Goal: Use online tool/utility

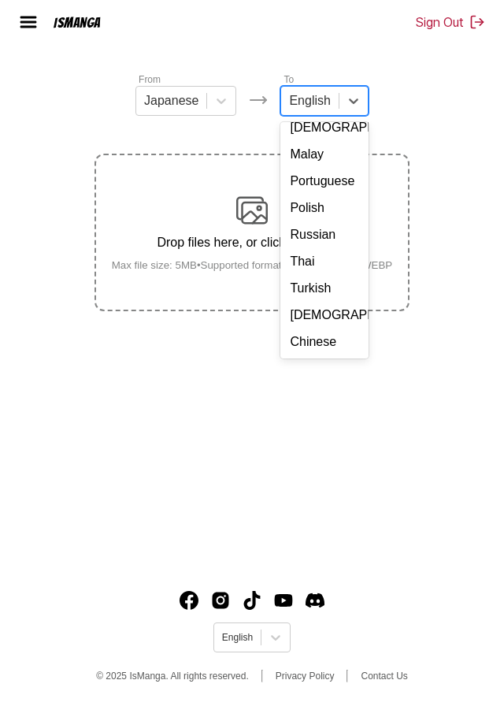
scroll to position [233, 0]
click at [320, 329] on div "Chinese" at bounding box center [324, 342] width 87 height 27
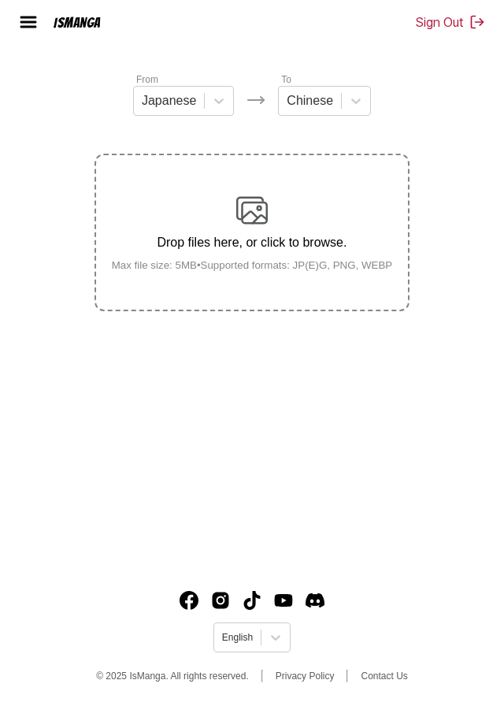
click at [323, 236] on p "Drop files here, or click to browse." at bounding box center [252, 243] width 307 height 14
click at [0, 0] on input "Drop files here, or click to browse. Max file size: 5MB • Supported formats: JP…" at bounding box center [0, 0] width 0 height 0
click at [333, 195] on div "Drop files here, or click to browse. Max file size: 5MB • Supported formats: JP…" at bounding box center [252, 233] width 307 height 76
click at [0, 0] on input "Drop files here, or click to browse. Max file size: 5MB • Supported formats: JP…" at bounding box center [0, 0] width 0 height 0
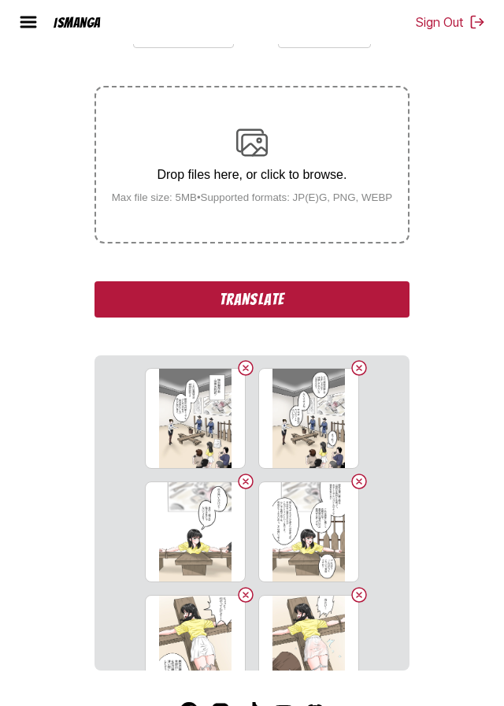
click at [363, 318] on button "Translate" at bounding box center [252, 299] width 315 height 36
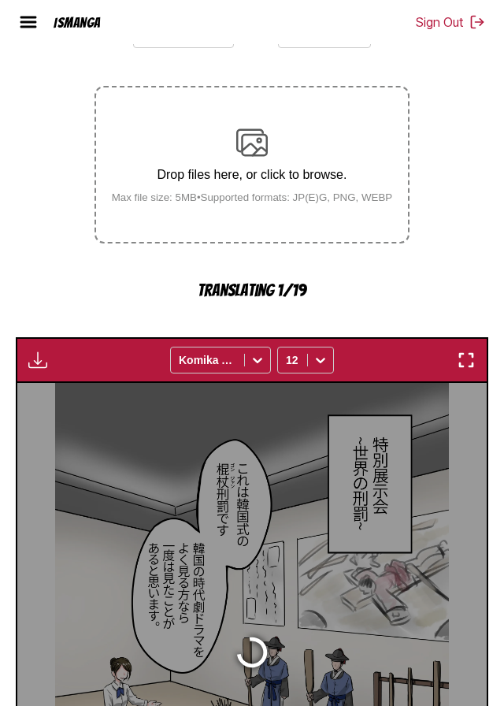
scroll to position [504, 0]
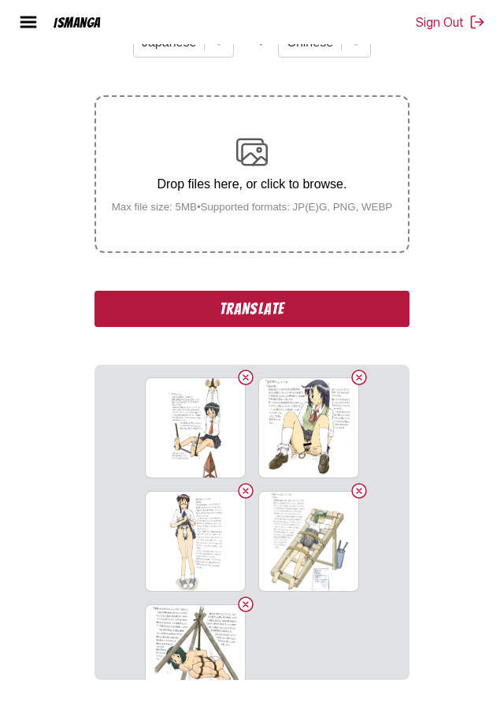
click at [363, 327] on button "Translate" at bounding box center [252, 309] width 315 height 36
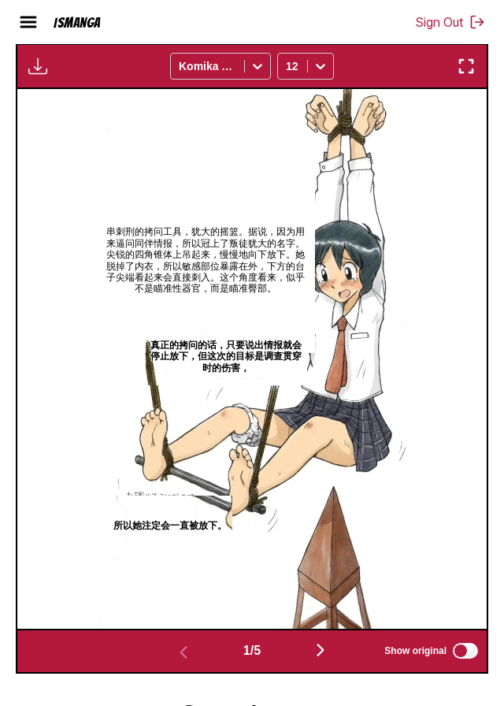
scroll to position [620, 0]
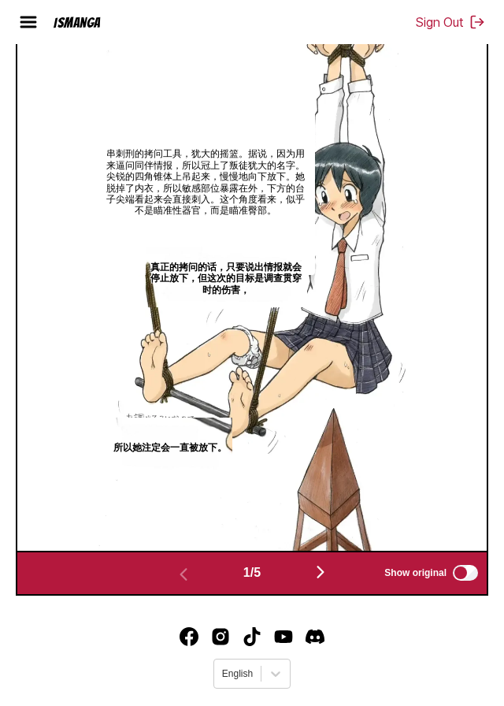
click at [325, 582] on img "button" at bounding box center [320, 572] width 19 height 19
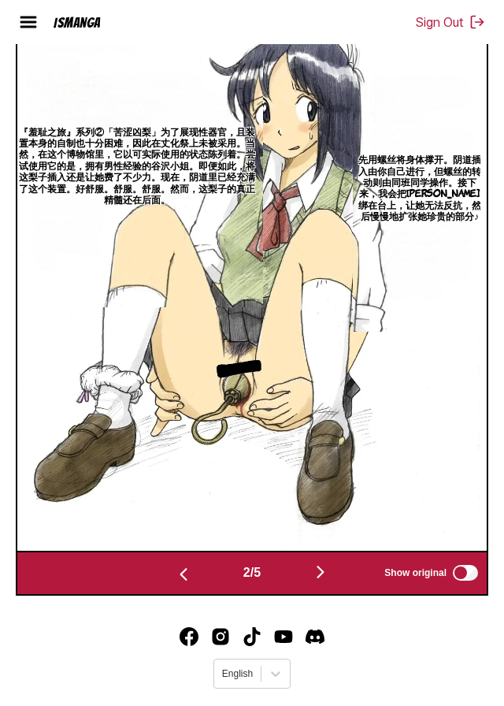
click at [322, 582] on img "button" at bounding box center [320, 572] width 19 height 19
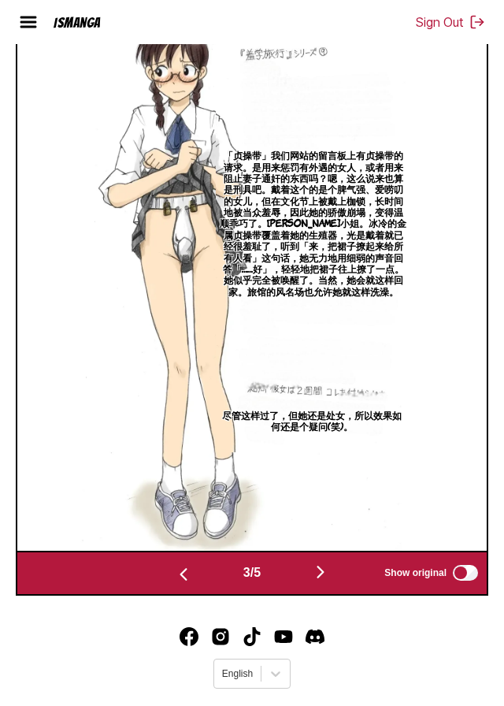
click at [330, 582] on img "button" at bounding box center [320, 572] width 19 height 19
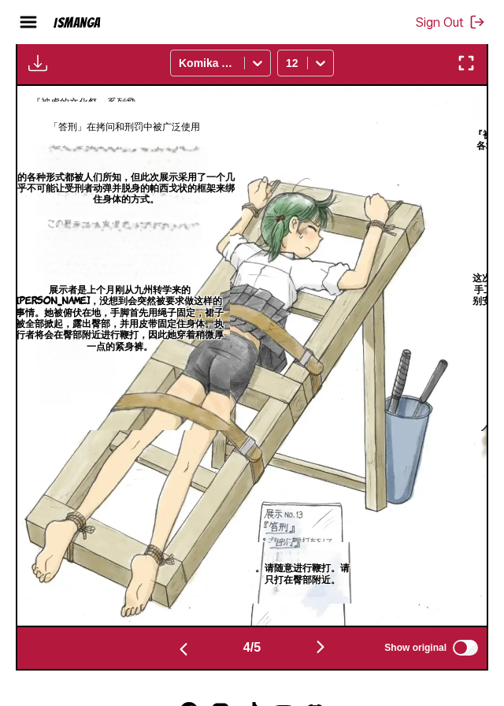
scroll to position [531, 0]
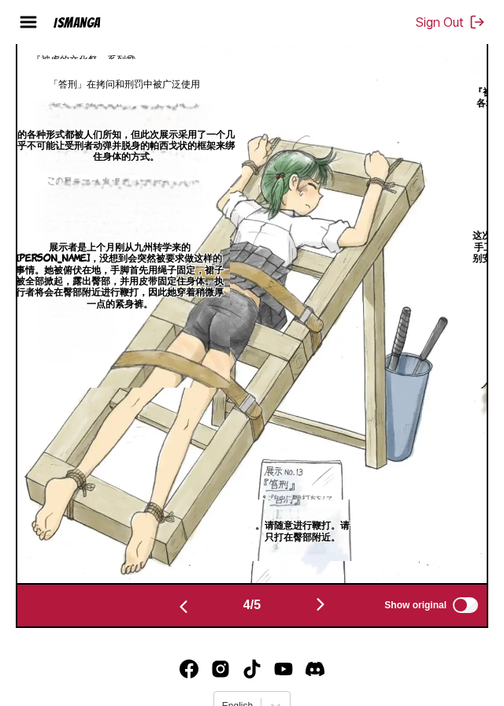
click at [322, 614] on img "button" at bounding box center [320, 604] width 19 height 19
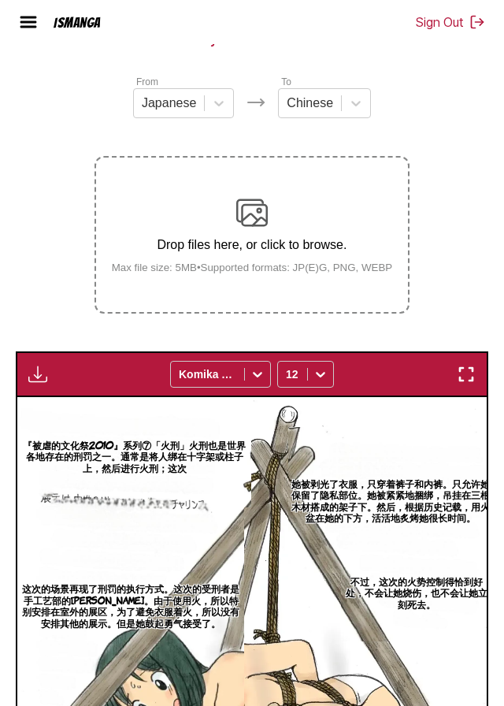
scroll to position [0, 0]
